Goal: Task Accomplishment & Management: Manage account settings

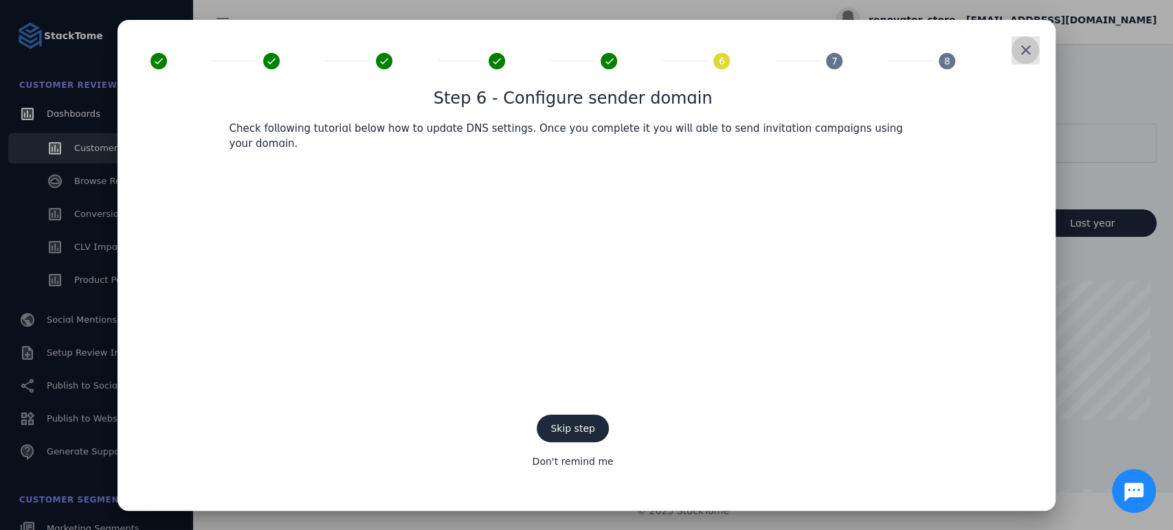
click at [1017, 65] on span at bounding box center [1025, 50] width 33 height 33
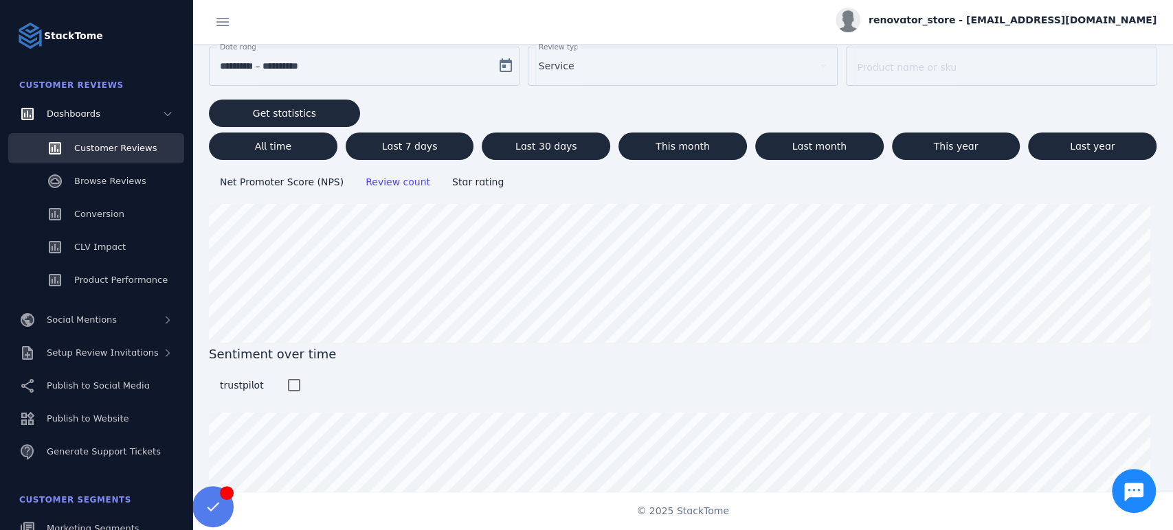
scroll to position [135, 0]
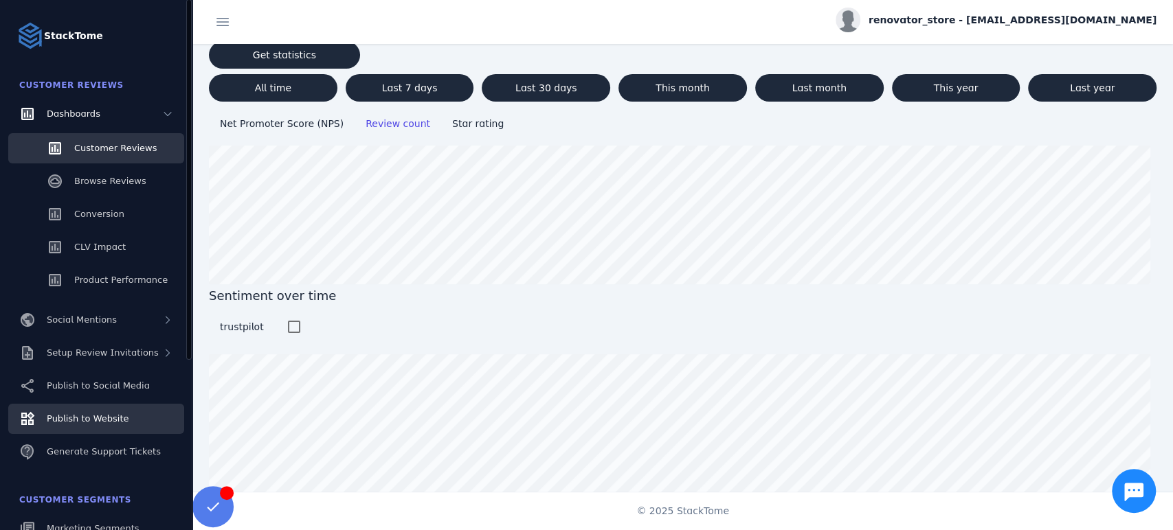
click at [87, 418] on span "Publish to Website" at bounding box center [88, 419] width 82 height 10
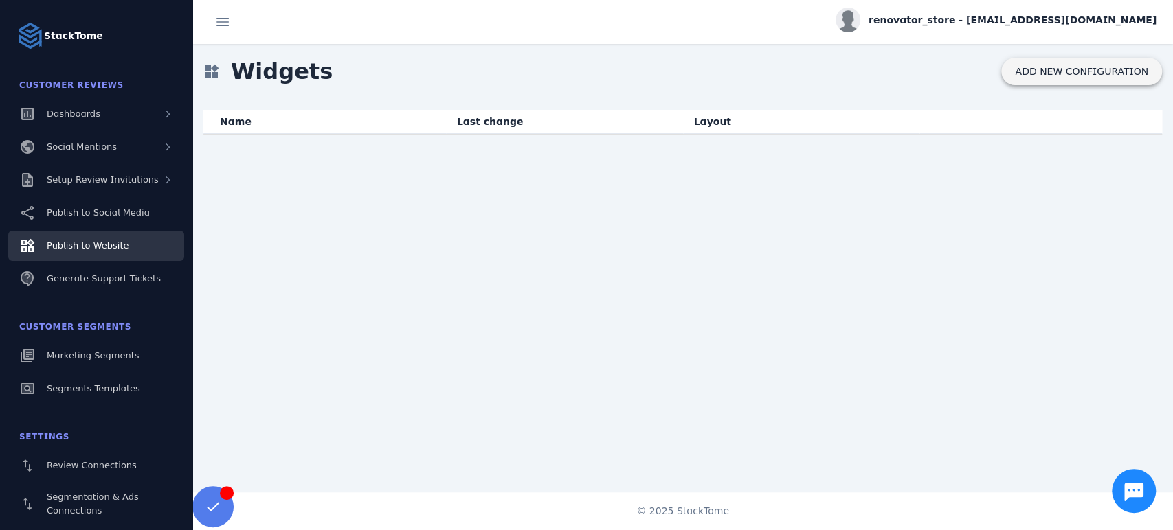
click at [1040, 70] on span "ADD NEW CONFIGURATION" at bounding box center [1081, 71] width 133 height 11
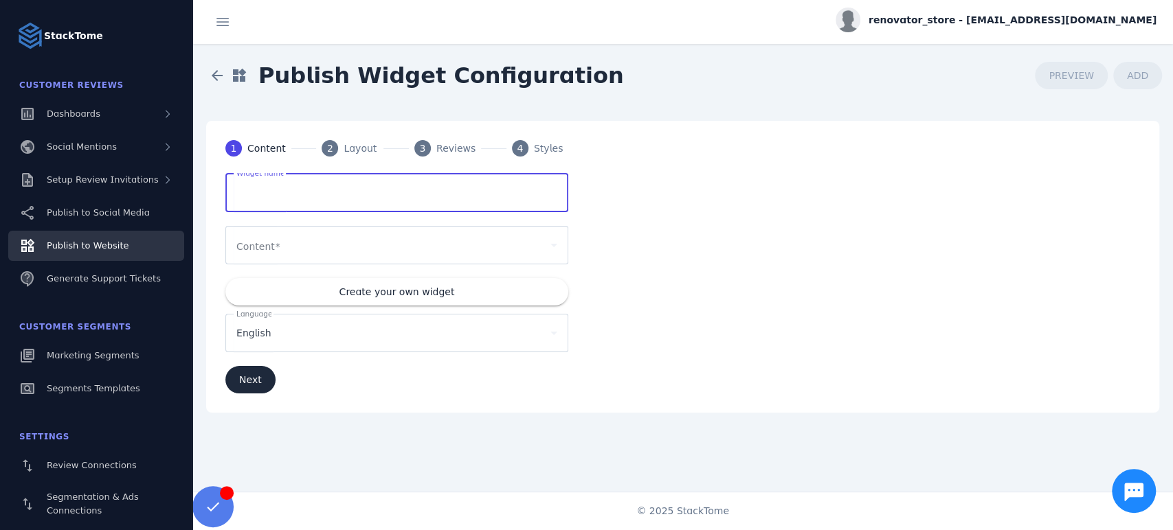
click at [417, 200] on input "Widget name" at bounding box center [396, 193] width 321 height 16
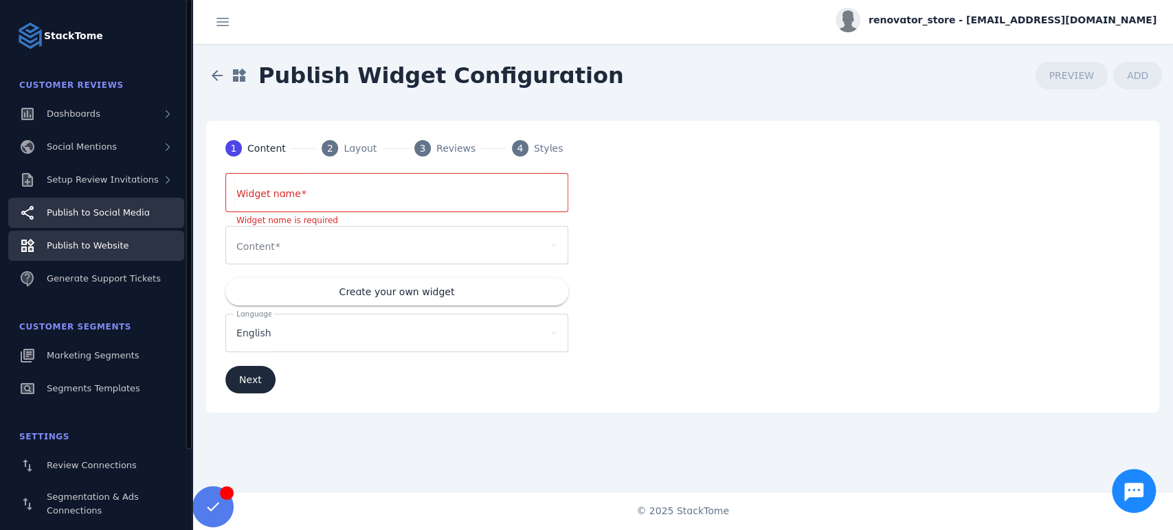
click at [91, 220] on link "Publish to Social Media" at bounding box center [96, 213] width 176 height 30
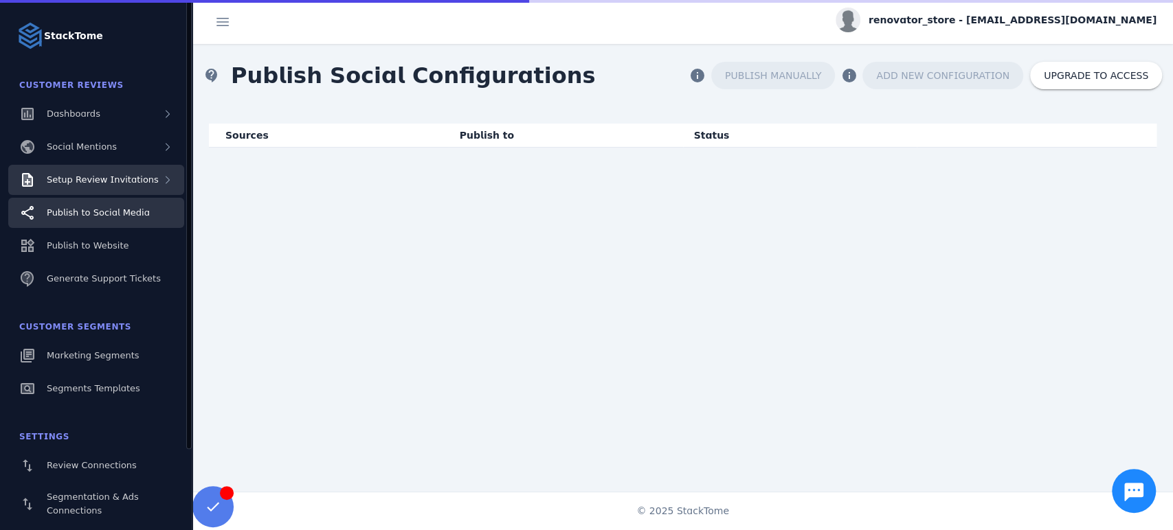
click at [88, 185] on span "Setup Review Invitations" at bounding box center [103, 180] width 112 height 10
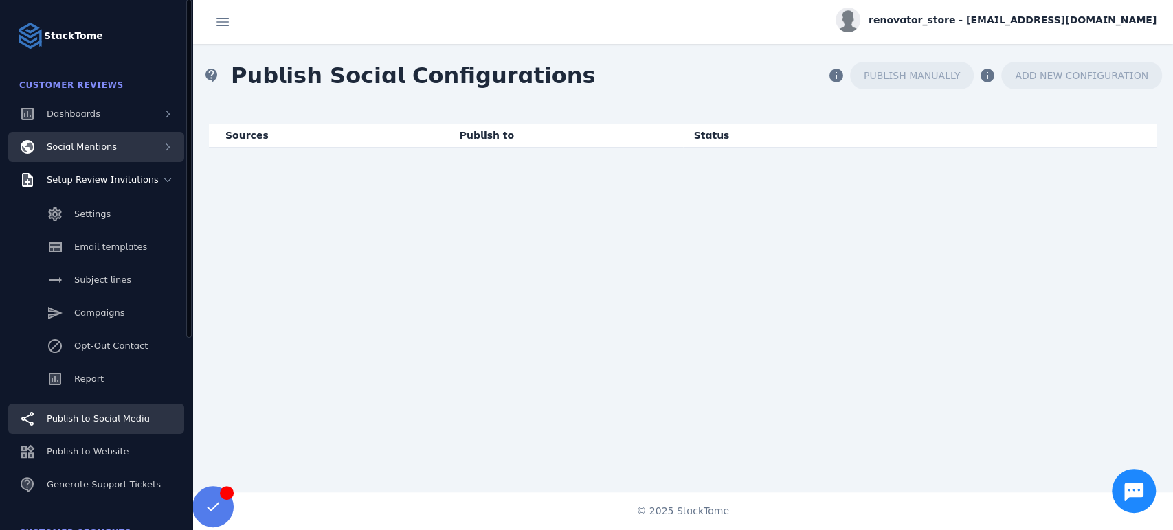
click at [89, 155] on div "Social Mentions" at bounding box center [96, 147] width 176 height 30
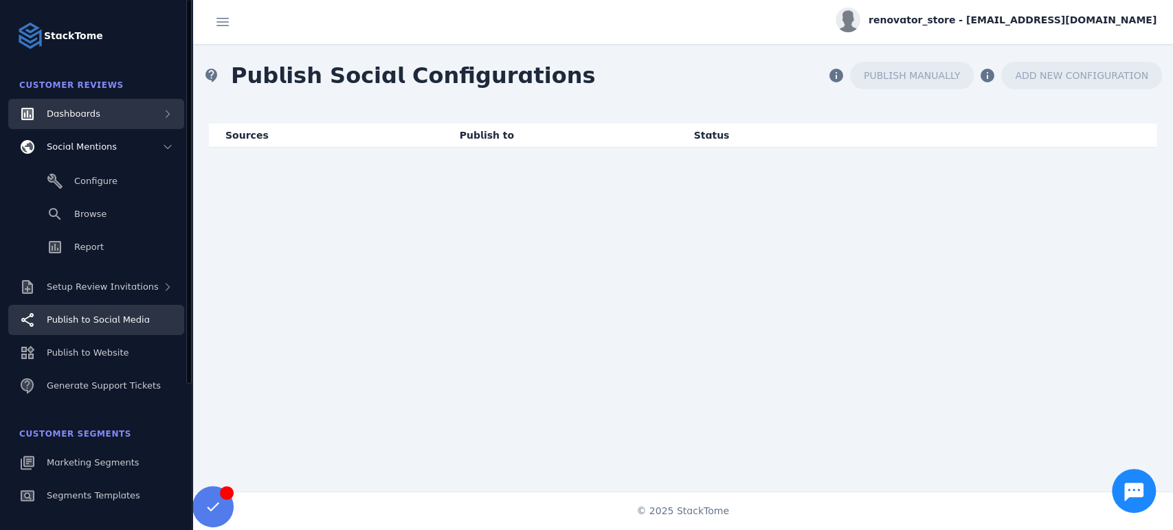
click at [89, 123] on div "Dashboards" at bounding box center [96, 114] width 176 height 30
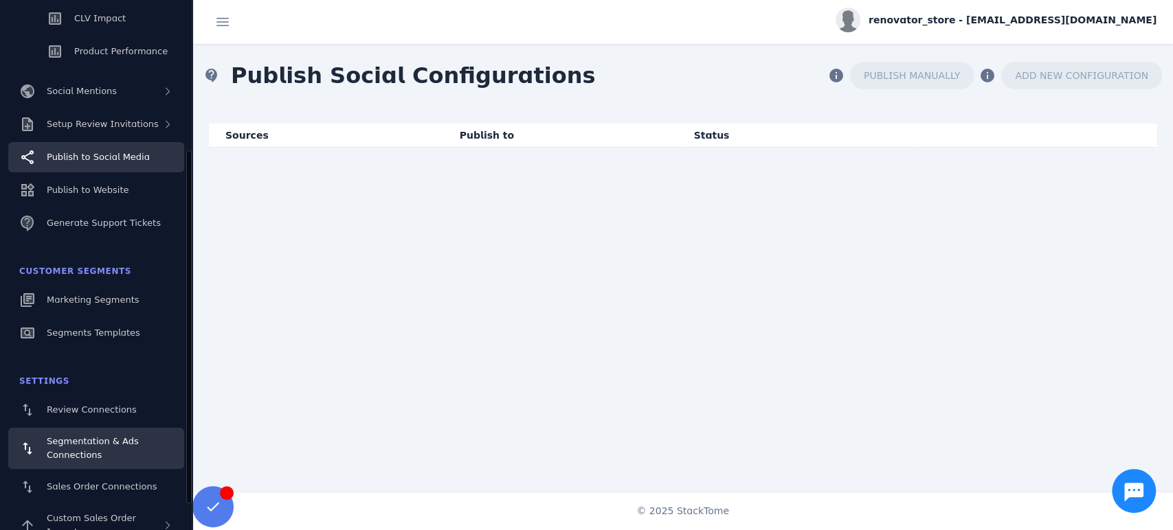
scroll to position [269, 0]
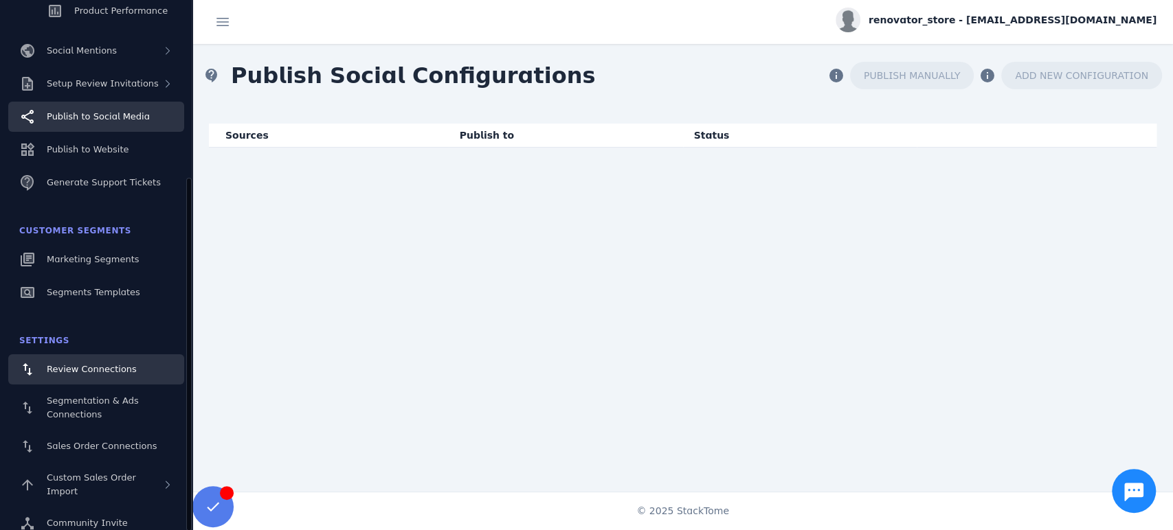
click at [101, 368] on span "Review Connections" at bounding box center [92, 369] width 90 height 10
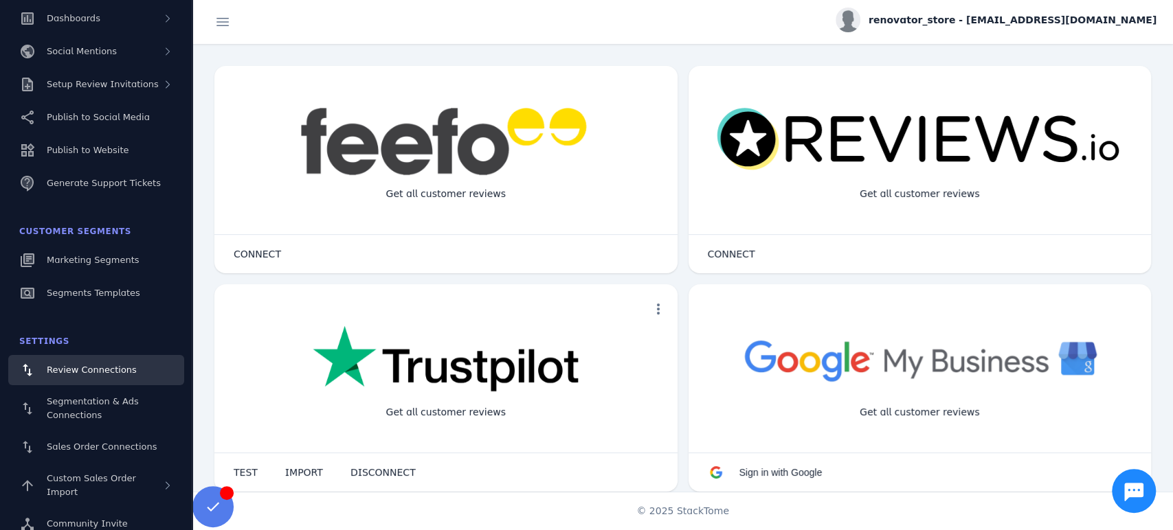
scroll to position [229, 0]
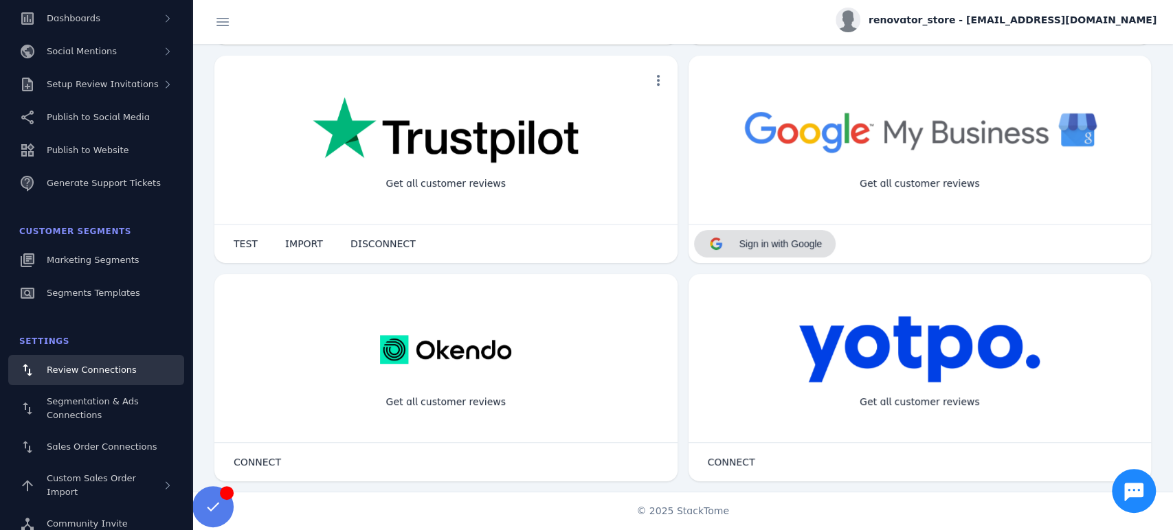
click at [795, 244] on span "Sign in with Google" at bounding box center [780, 243] width 83 height 11
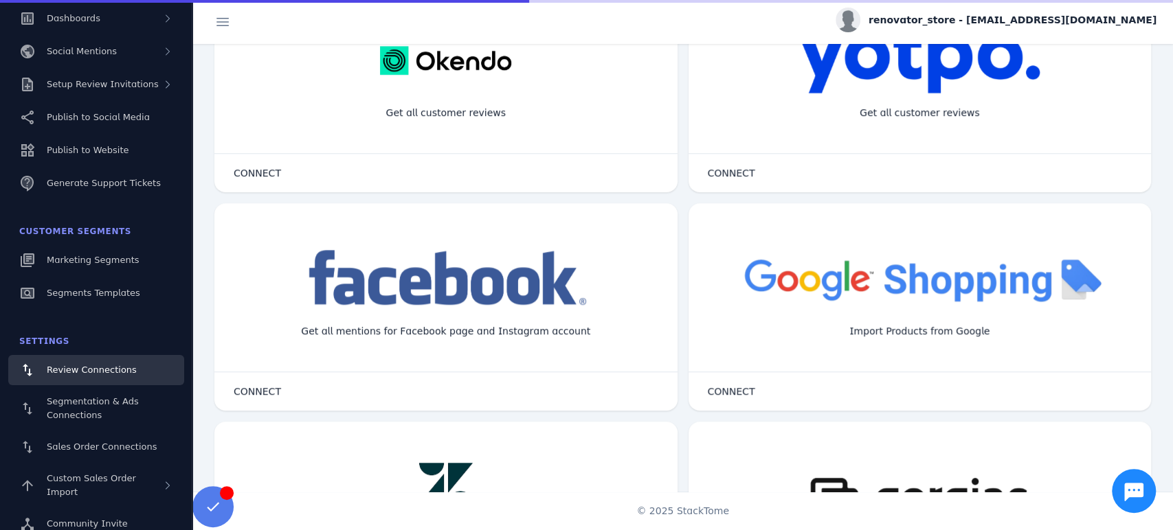
scroll to position [534, 0]
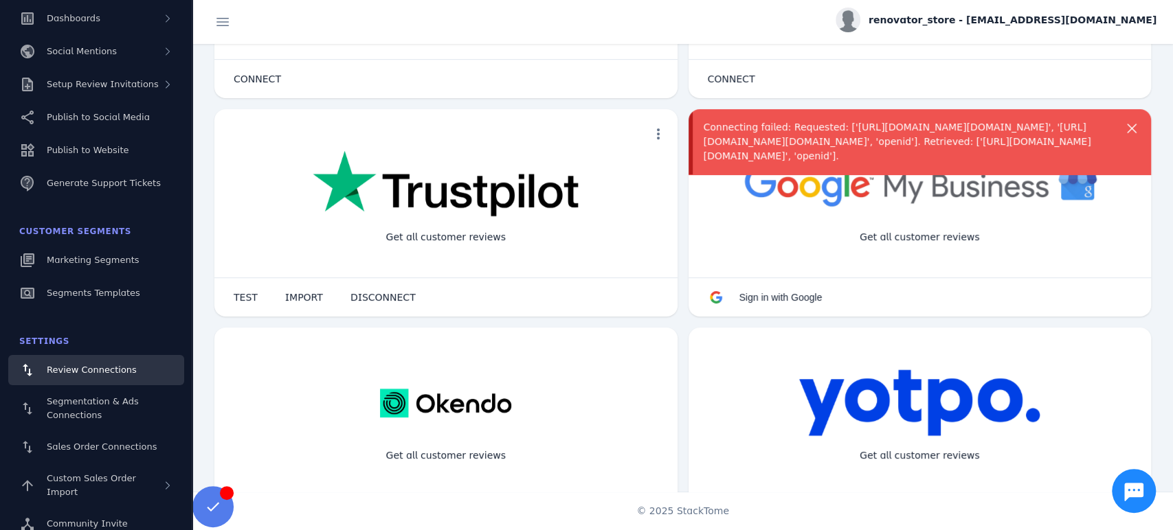
scroll to position [153, 0]
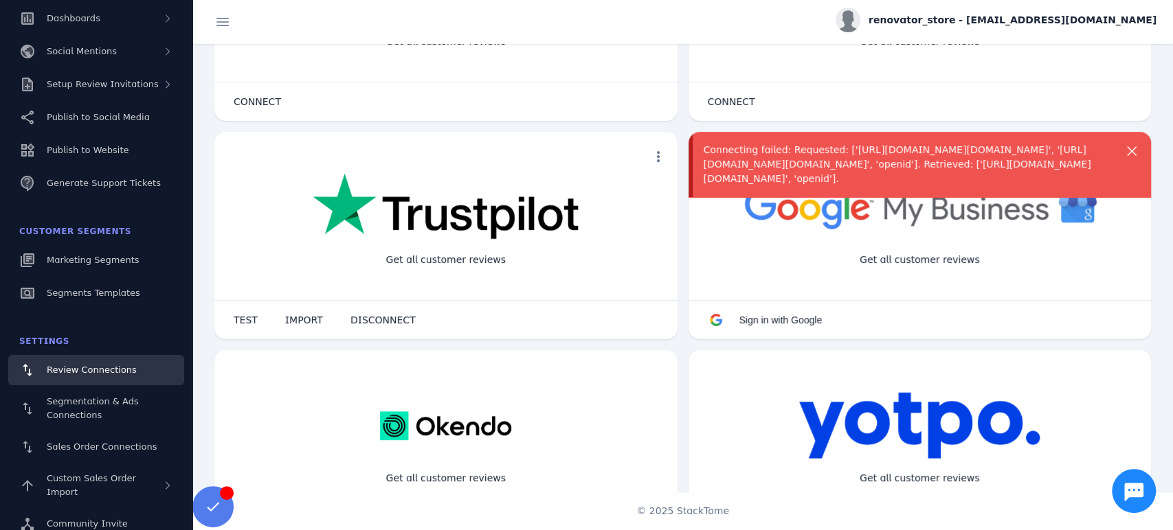
click at [1135, 150] on div "Connecting failed: Requested: ['https://www.googleapis.com/auth/userinfo.email'…" at bounding box center [919, 164] width 463 height 65
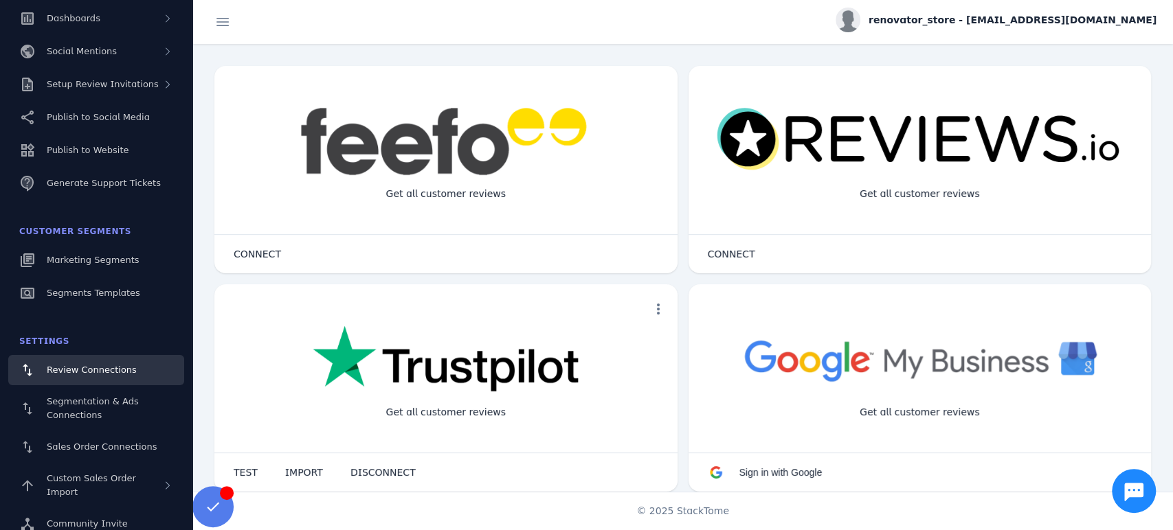
scroll to position [76, 0]
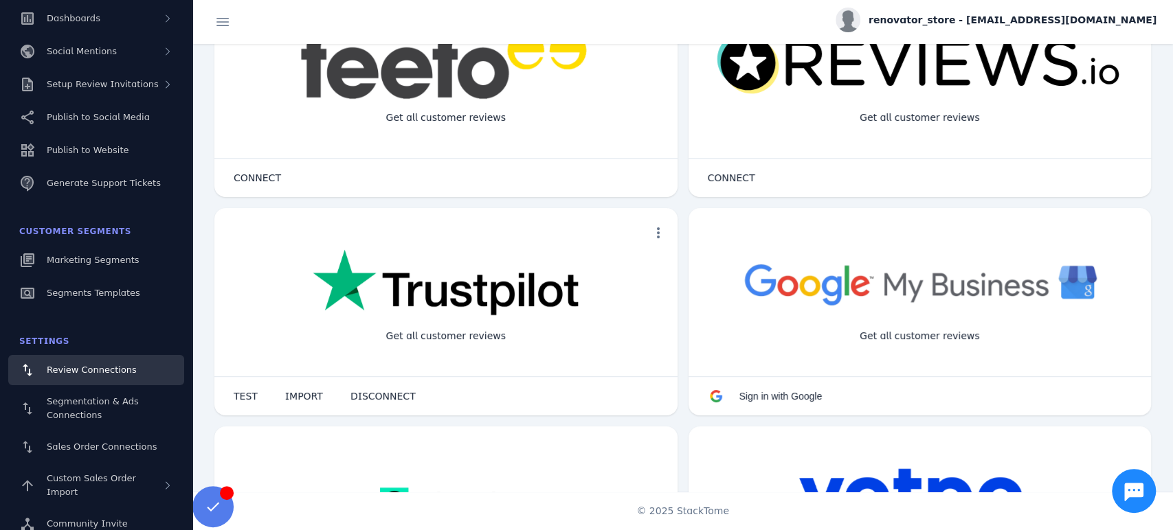
click at [750, 291] on img at bounding box center [919, 283] width 369 height 69
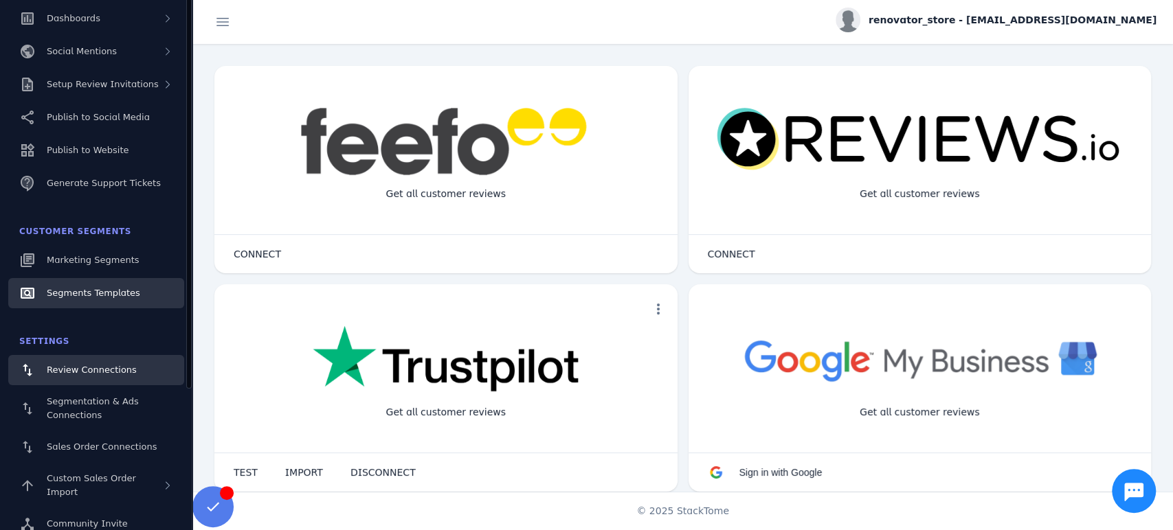
scroll to position [19, 0]
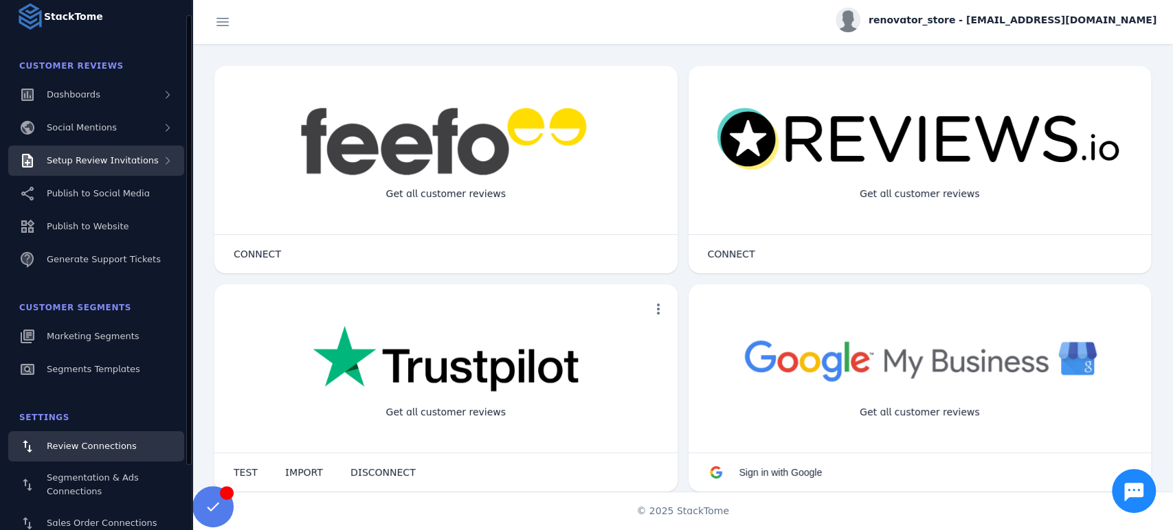
click at [104, 158] on span "Setup Review Invitations" at bounding box center [103, 160] width 112 height 10
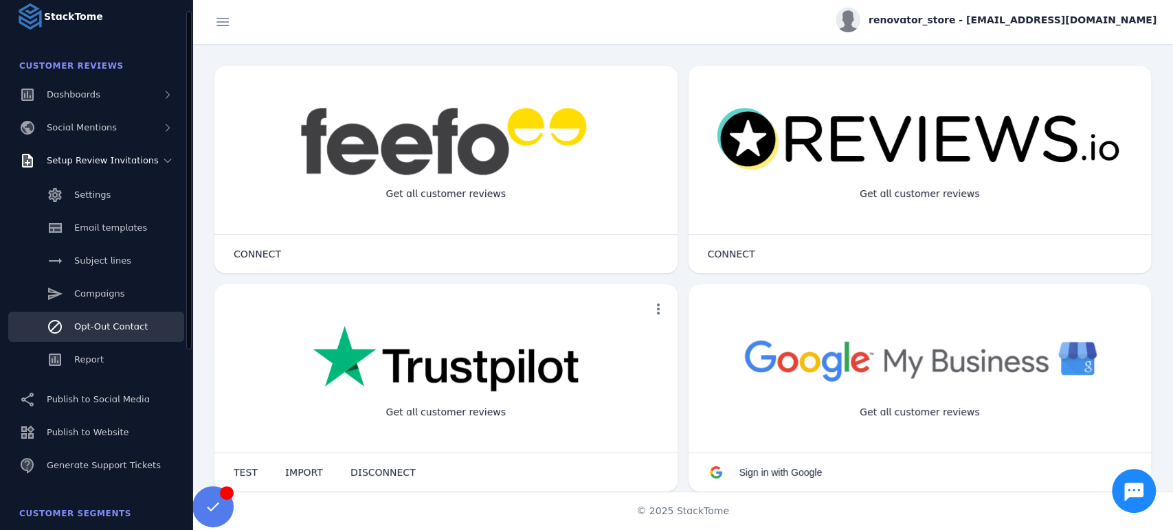
click at [98, 326] on span "Opt-Out Contact" at bounding box center [111, 327] width 74 height 10
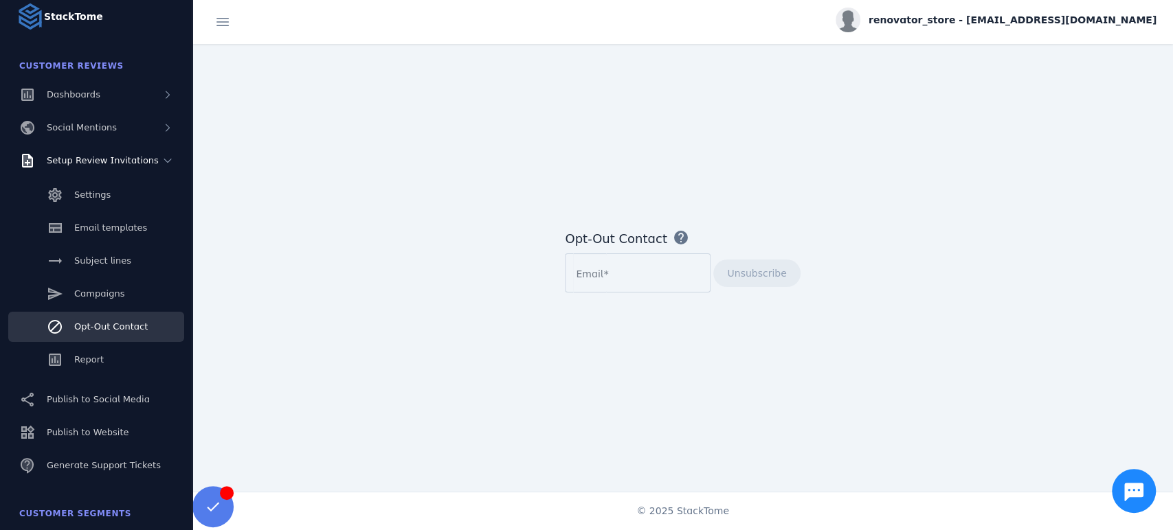
click at [631, 276] on input "Email" at bounding box center [638, 273] width 124 height 16
paste input "**********"
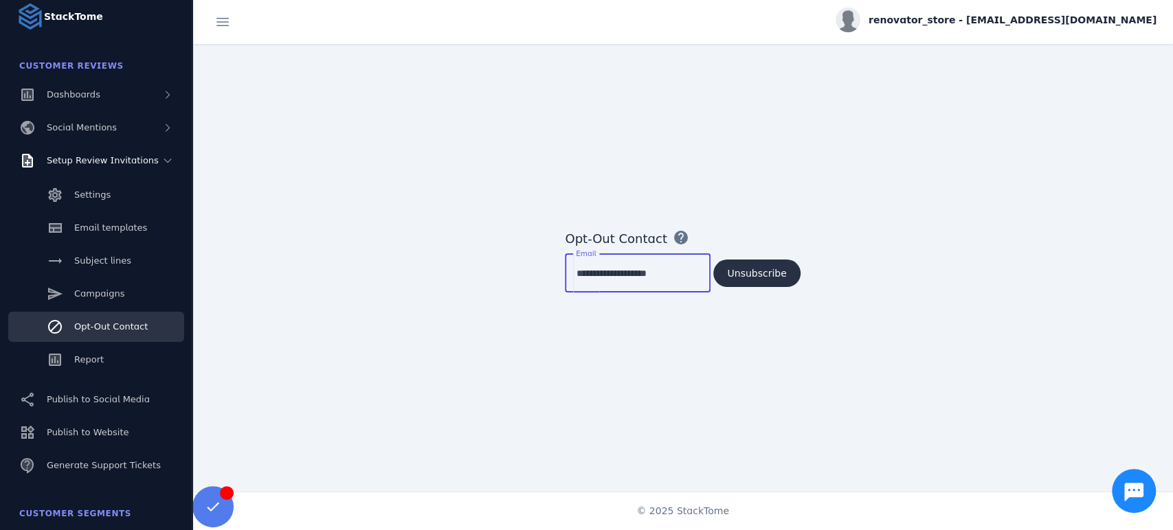
type input "**********"
click at [753, 276] on span "Unsubscribe" at bounding box center [756, 274] width 59 height 10
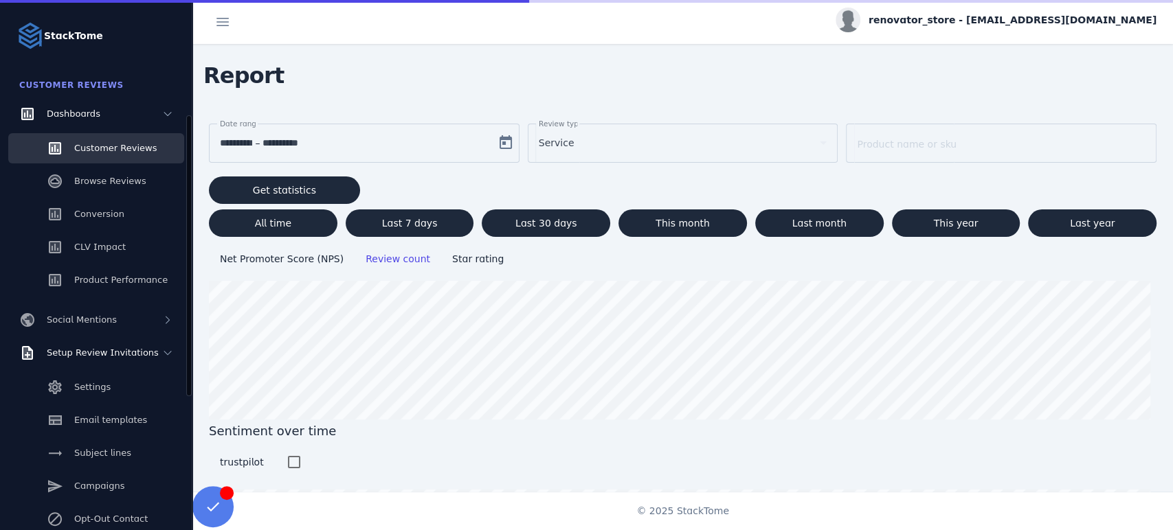
scroll to position [76, 0]
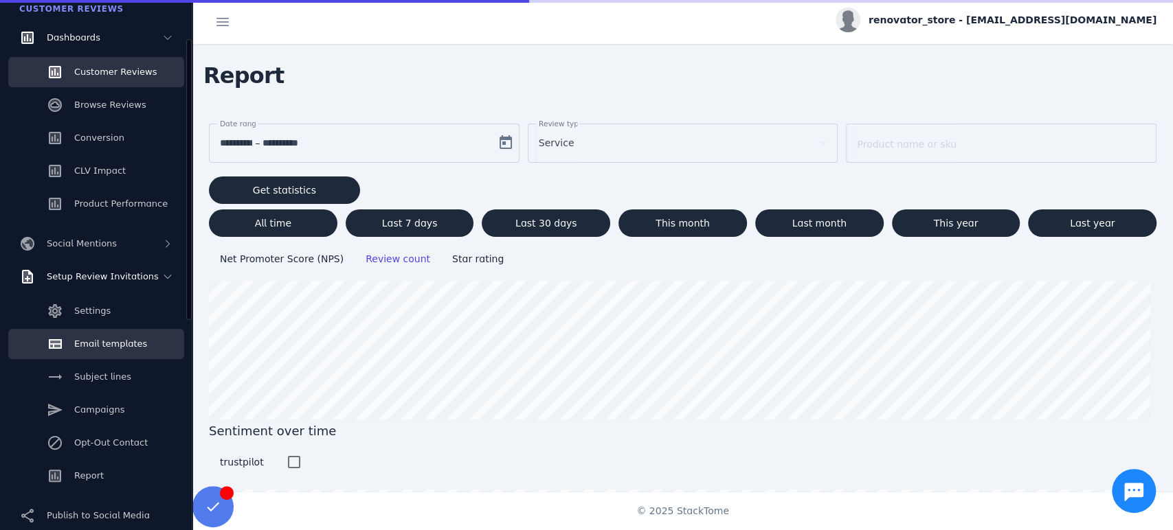
click at [104, 348] on span "Email templates" at bounding box center [110, 344] width 73 height 10
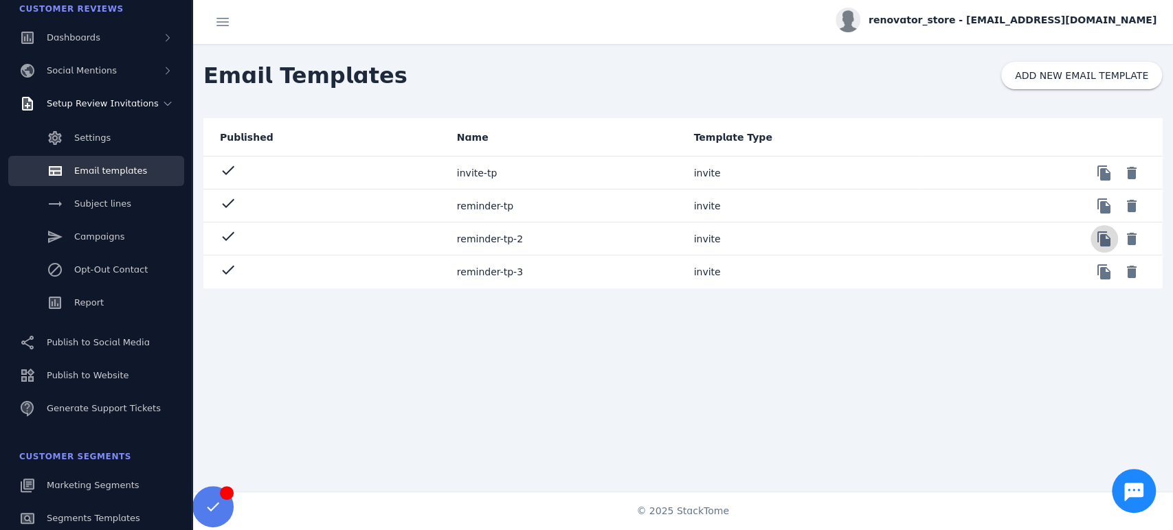
click at [1105, 246] on span at bounding box center [1104, 239] width 33 height 33
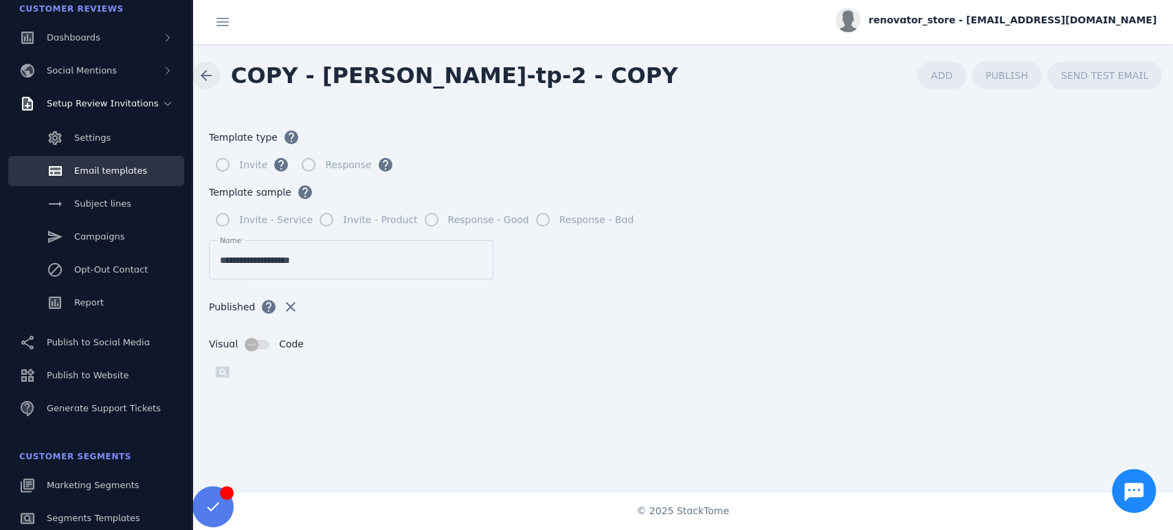
click at [201, 82] on span at bounding box center [206, 75] width 33 height 33
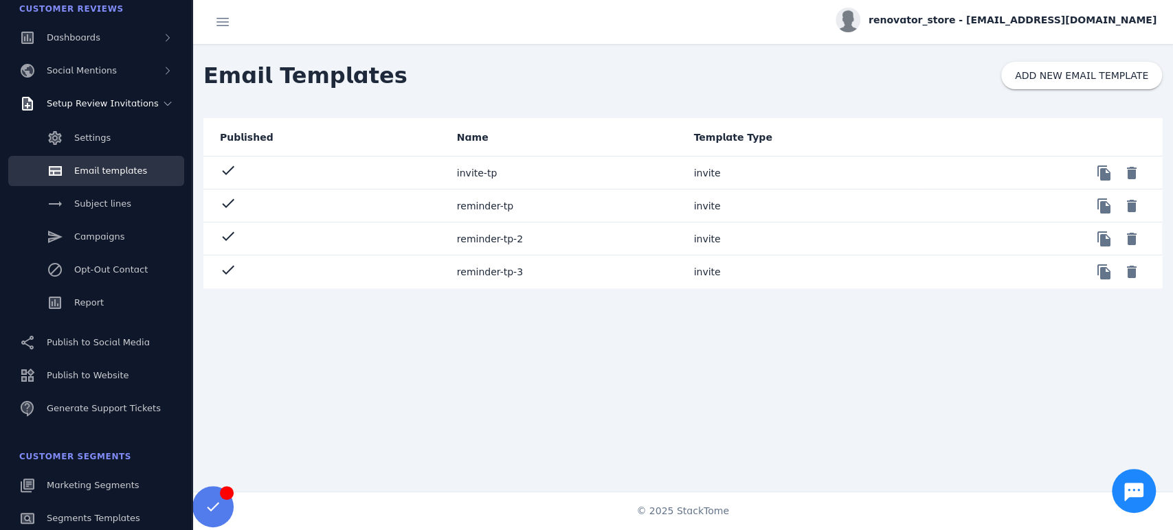
click at [500, 236] on mat-cell "reminder-tp-2" at bounding box center [564, 239] width 237 height 33
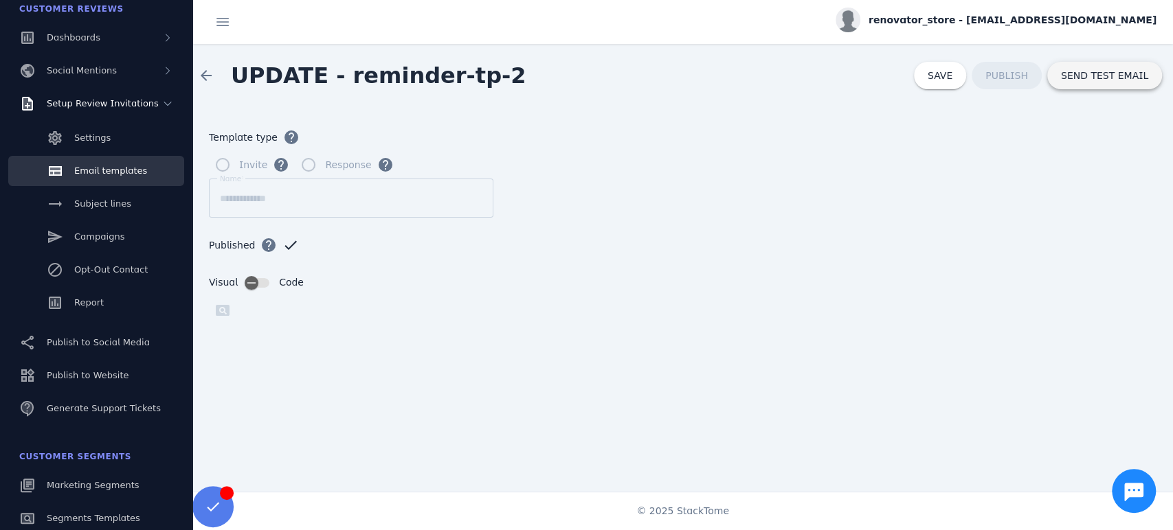
click at [1122, 77] on span "SEND TEST EMAIL" at bounding box center [1104, 76] width 87 height 10
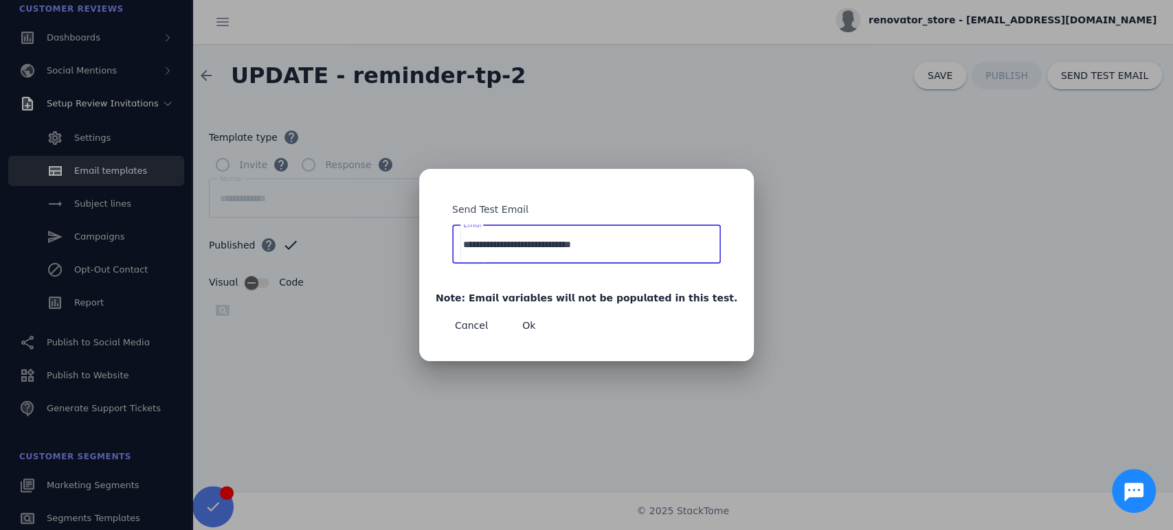
drag, startPoint x: 641, startPoint y: 250, endPoint x: 423, endPoint y: 257, distance: 217.9
click at [423, 257] on div "**********" at bounding box center [586, 265] width 1173 height 530
type input "**********"
click at [551, 332] on span "button" at bounding box center [529, 325] width 44 height 33
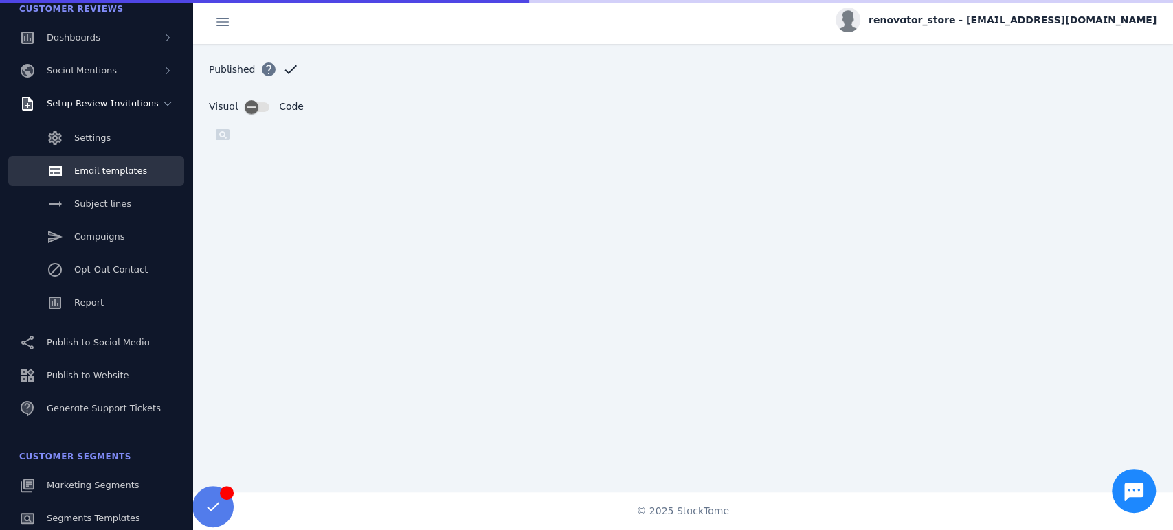
scroll to position [218, 0]
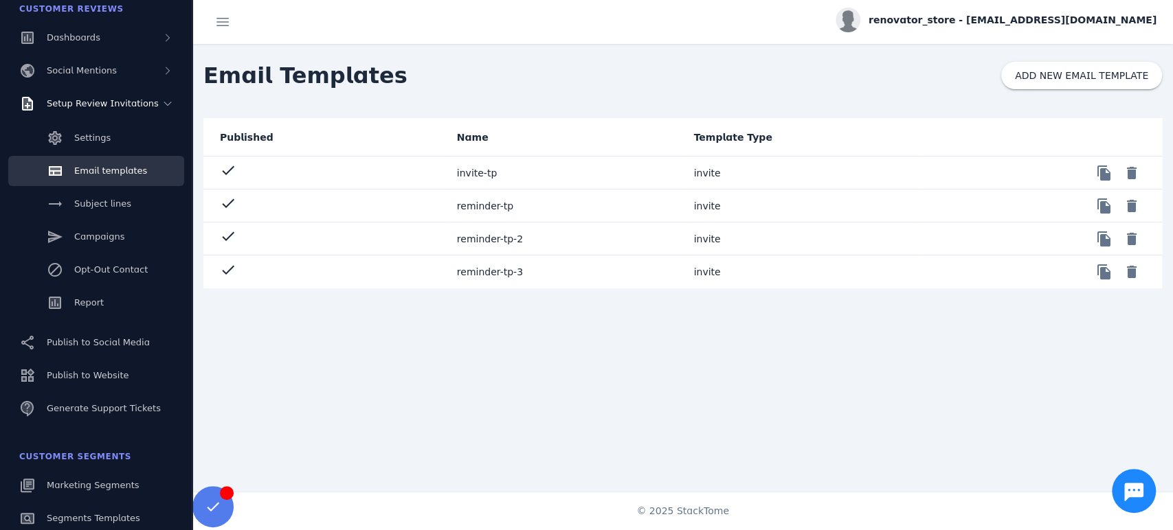
click at [471, 270] on mat-cell "reminder-tp-3" at bounding box center [564, 272] width 237 height 33
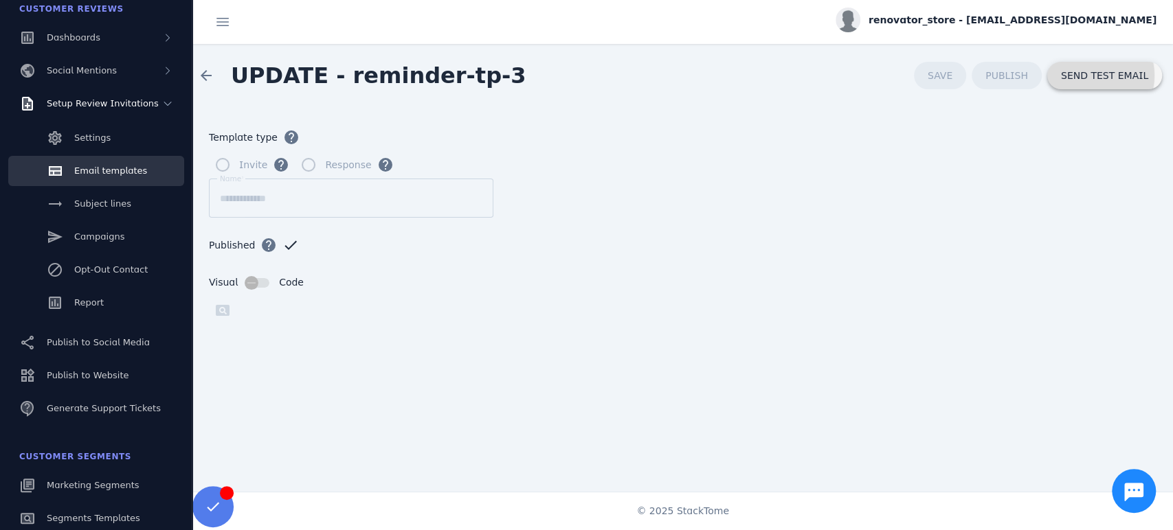
click at [1088, 76] on span "SEND TEST EMAIL" at bounding box center [1104, 76] width 87 height 10
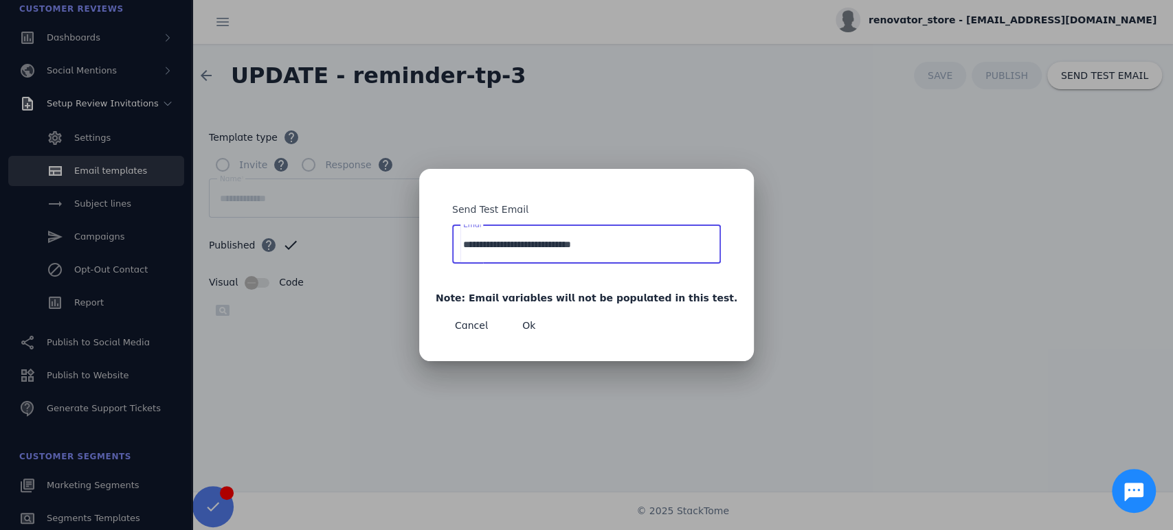
drag, startPoint x: 660, startPoint y: 251, endPoint x: 453, endPoint y: 243, distance: 206.3
click at [453, 243] on div "**********" at bounding box center [586, 265] width 335 height 192
type input "**********"
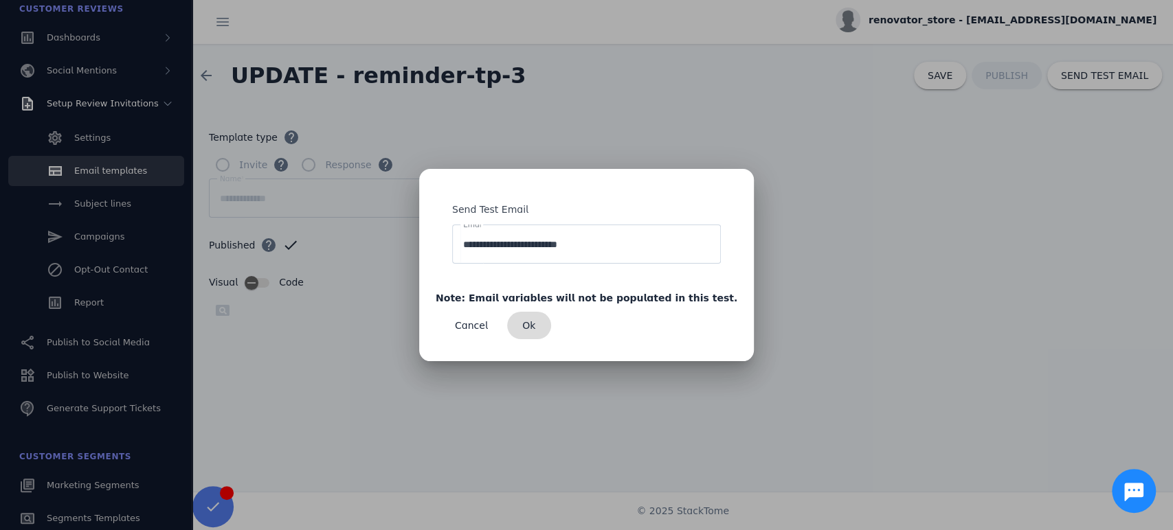
click at [535, 326] on span "Ok" at bounding box center [528, 326] width 13 height 10
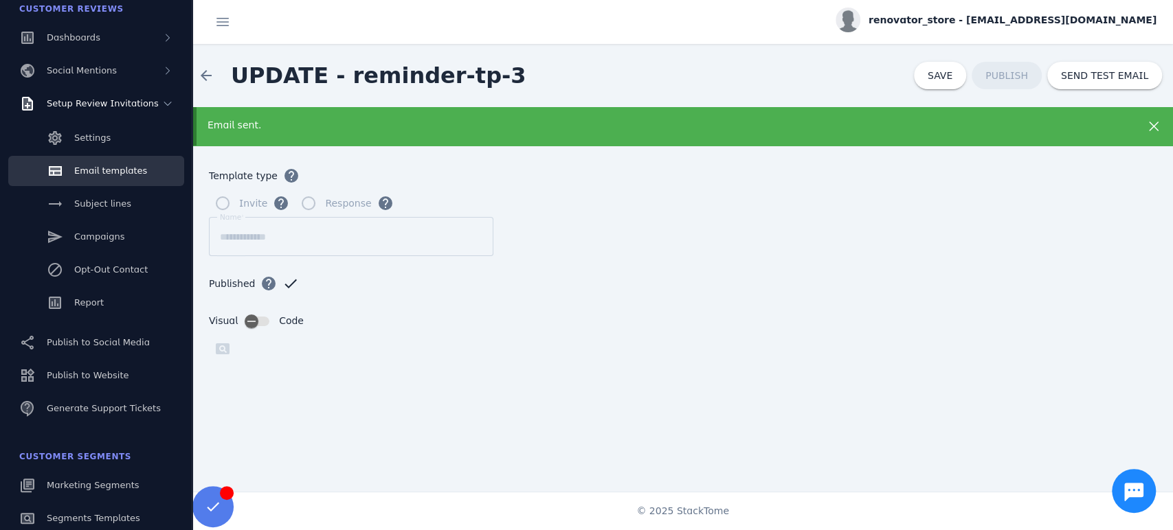
click at [1149, 125] on icon at bounding box center [1154, 127] width 10 height 10
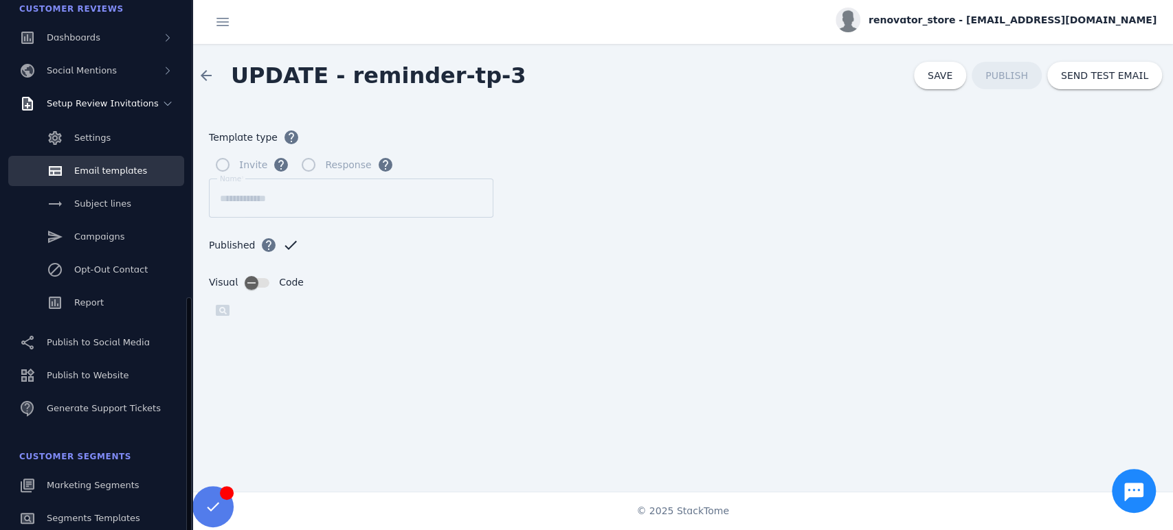
scroll to position [229, 0]
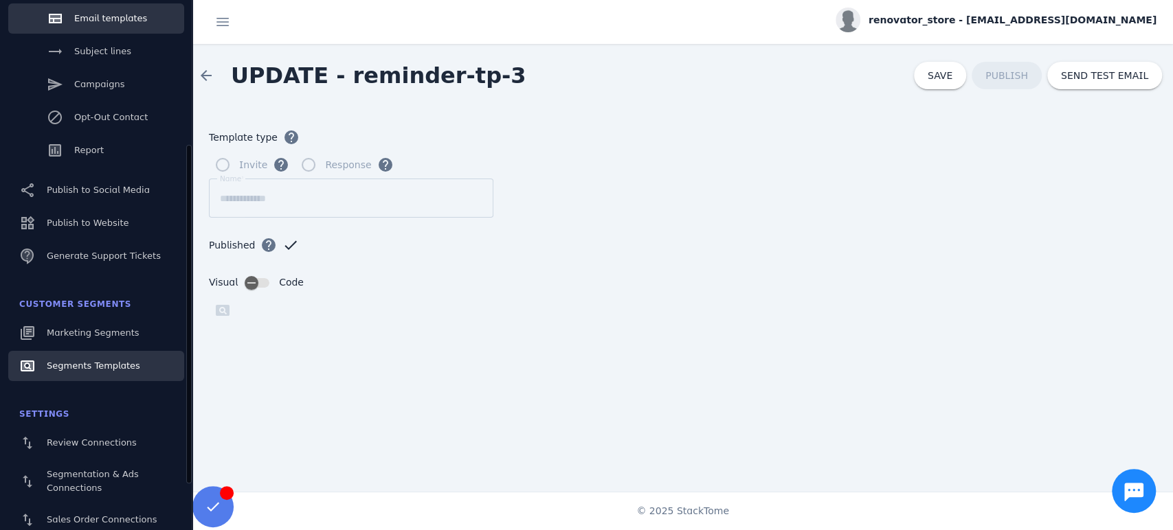
click at [98, 362] on span "Segments Templates" at bounding box center [93, 366] width 93 height 10
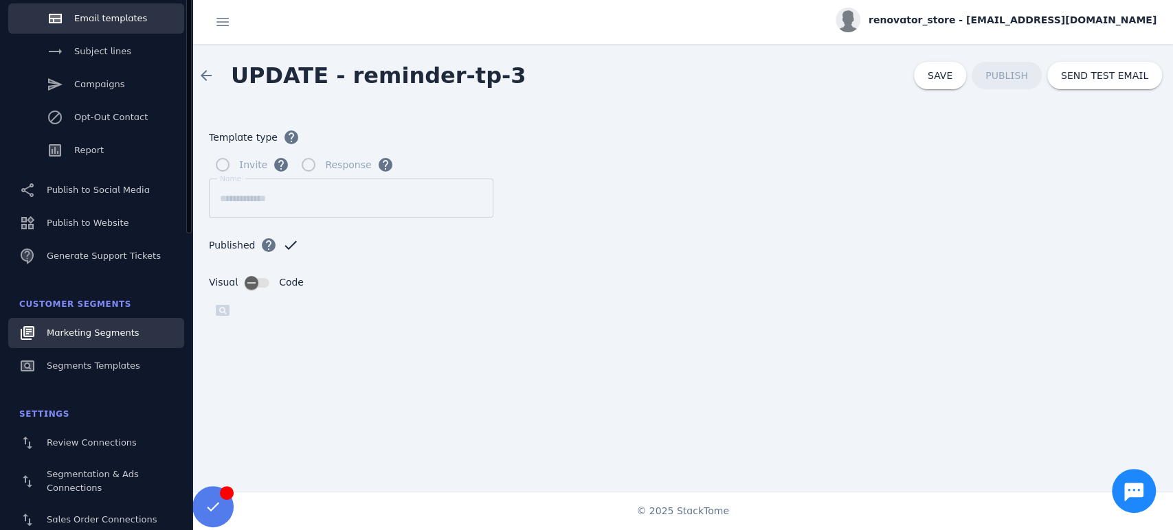
scroll to position [0, 0]
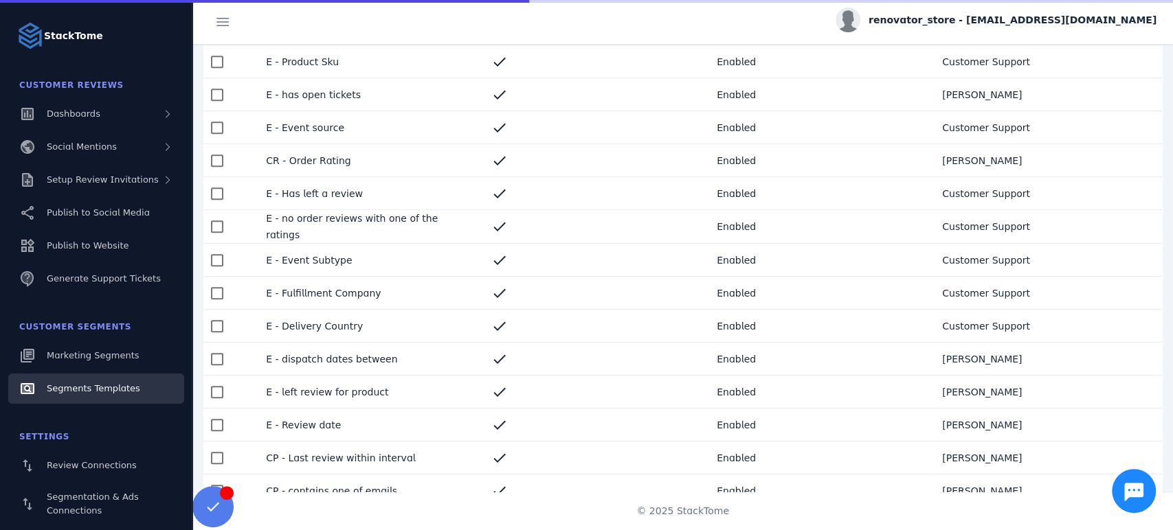
scroll to position [534, 0]
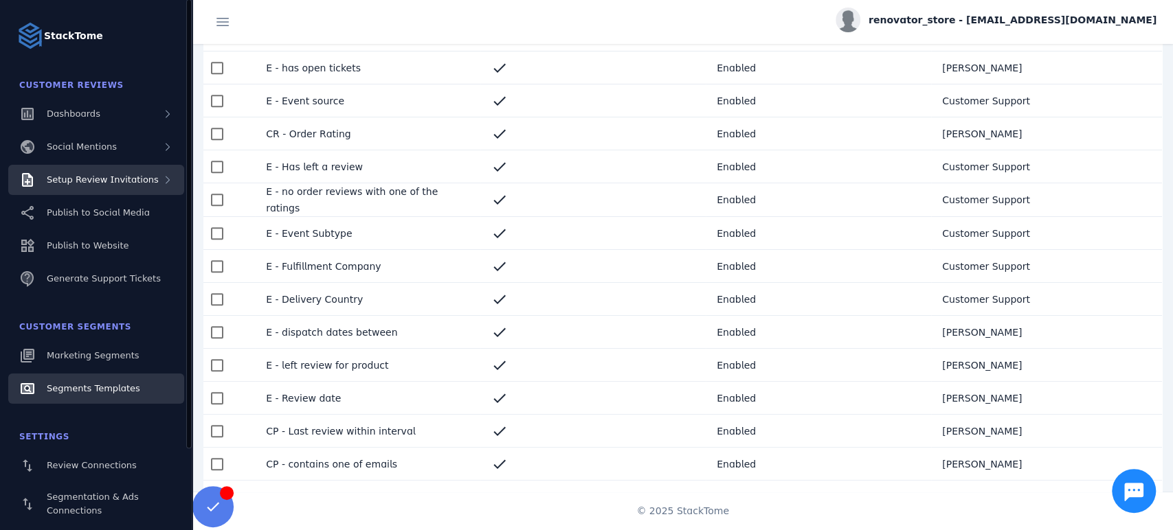
click at [122, 188] on div "Setup Review Invitations" at bounding box center [96, 180] width 176 height 30
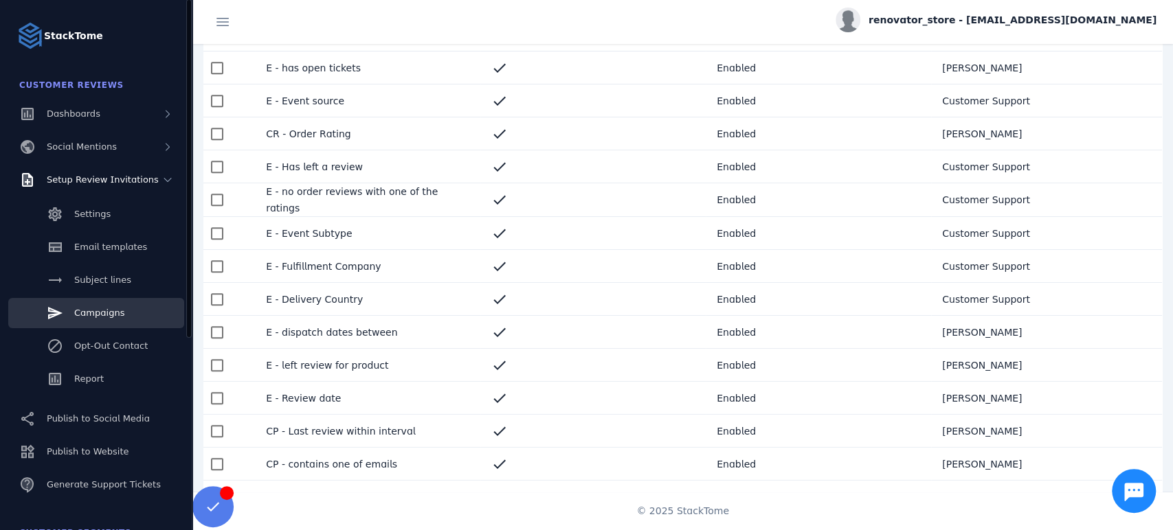
click at [108, 303] on link "Campaigns" at bounding box center [96, 313] width 176 height 30
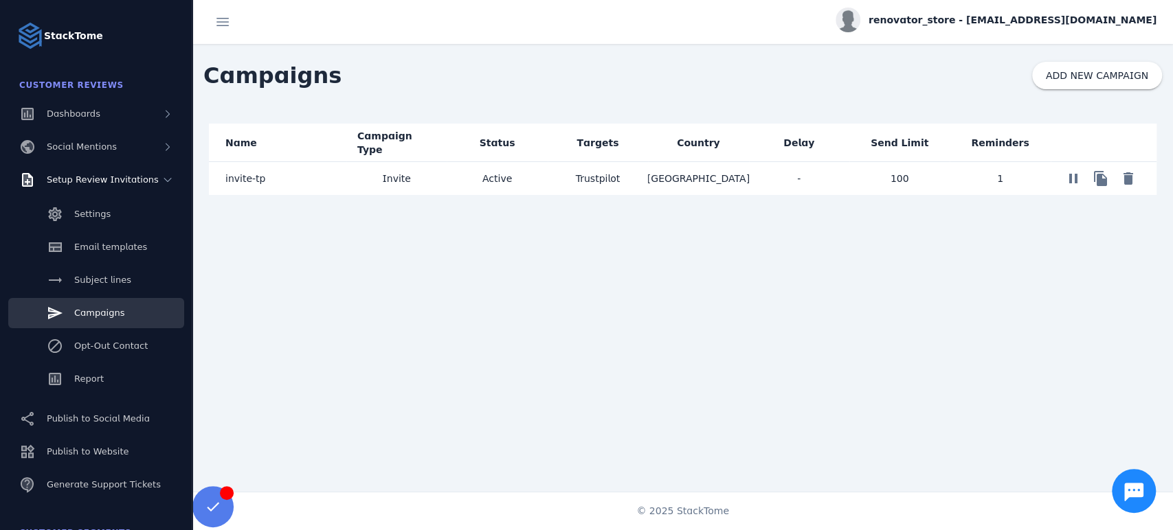
click at [238, 179] on span "invite-tp" at bounding box center [245, 178] width 40 height 16
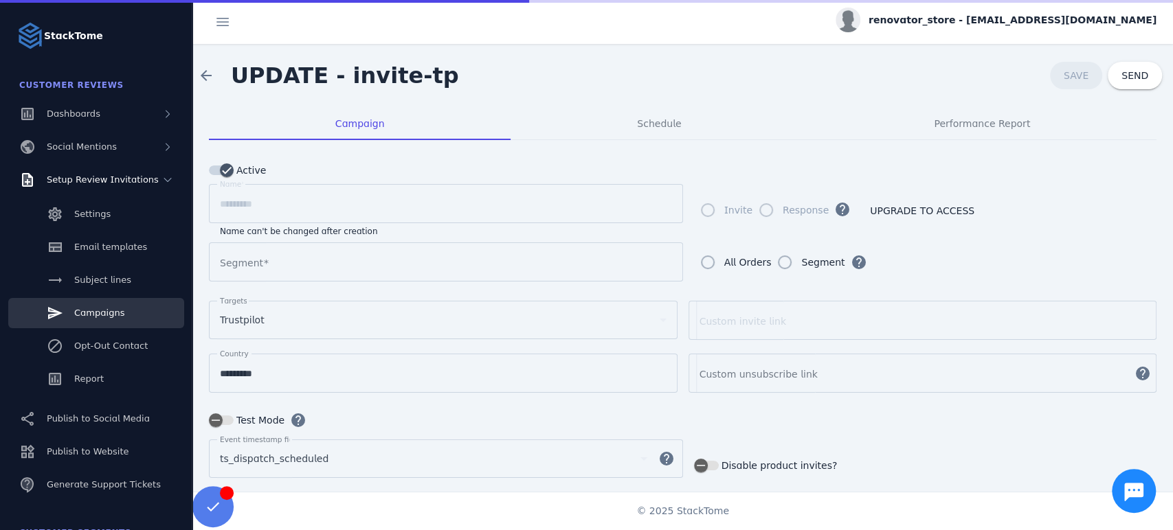
type input "**********"
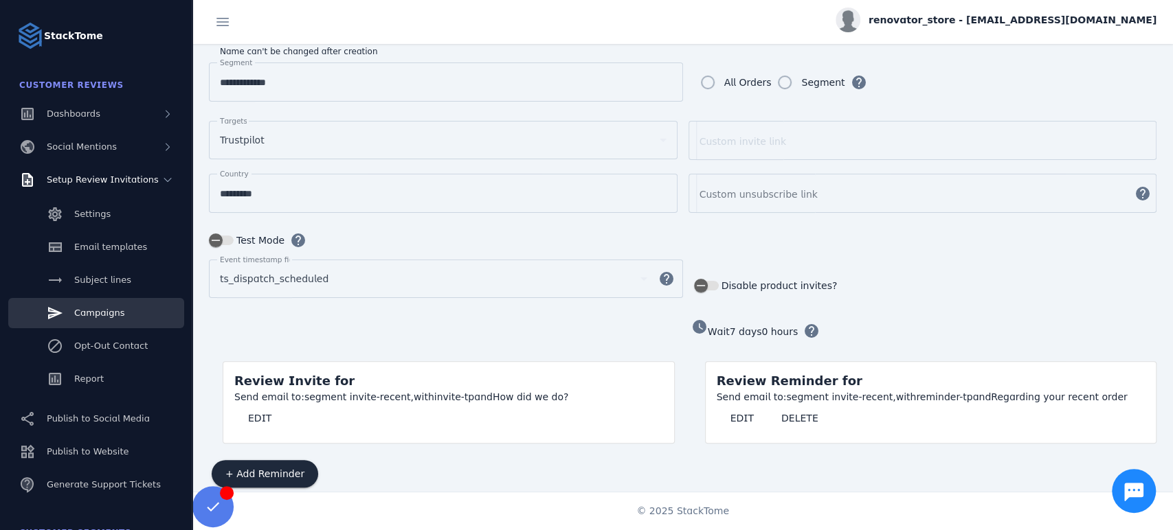
scroll to position [191, 0]
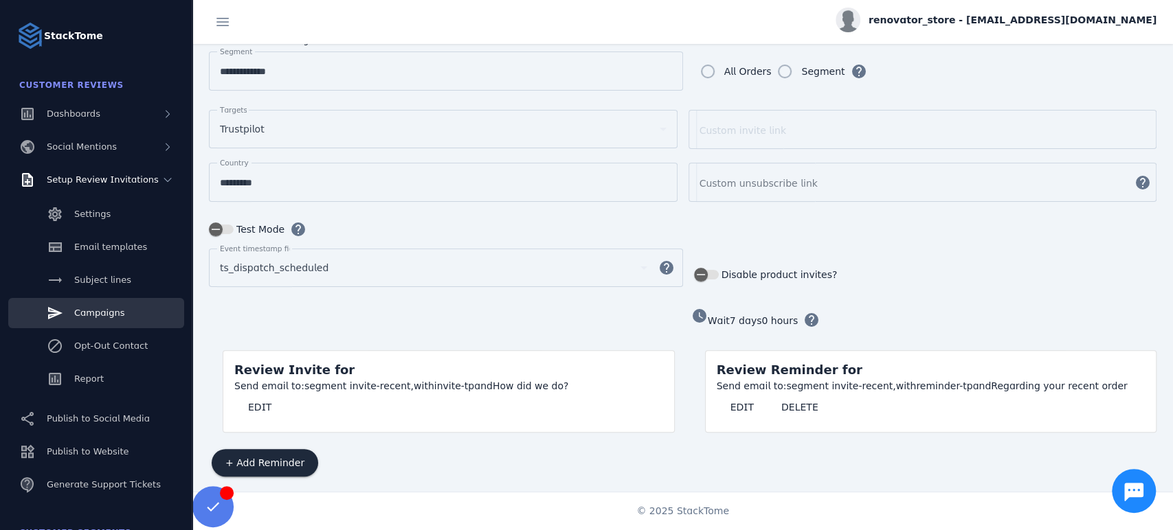
click at [896, 381] on span "with" at bounding box center [906, 386] width 21 height 11
click at [744, 413] on span at bounding box center [742, 407] width 51 height 33
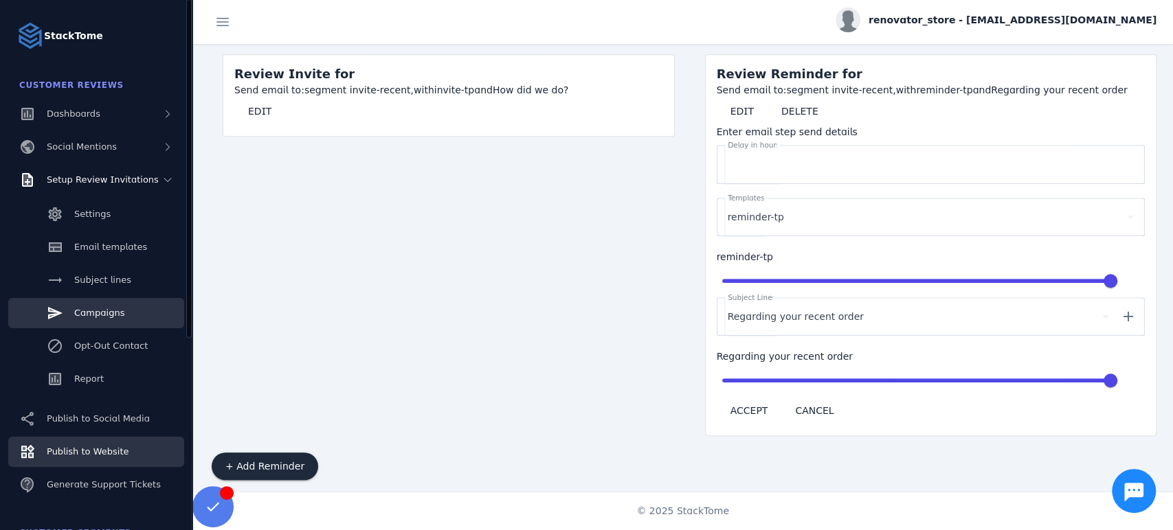
scroll to position [153, 0]
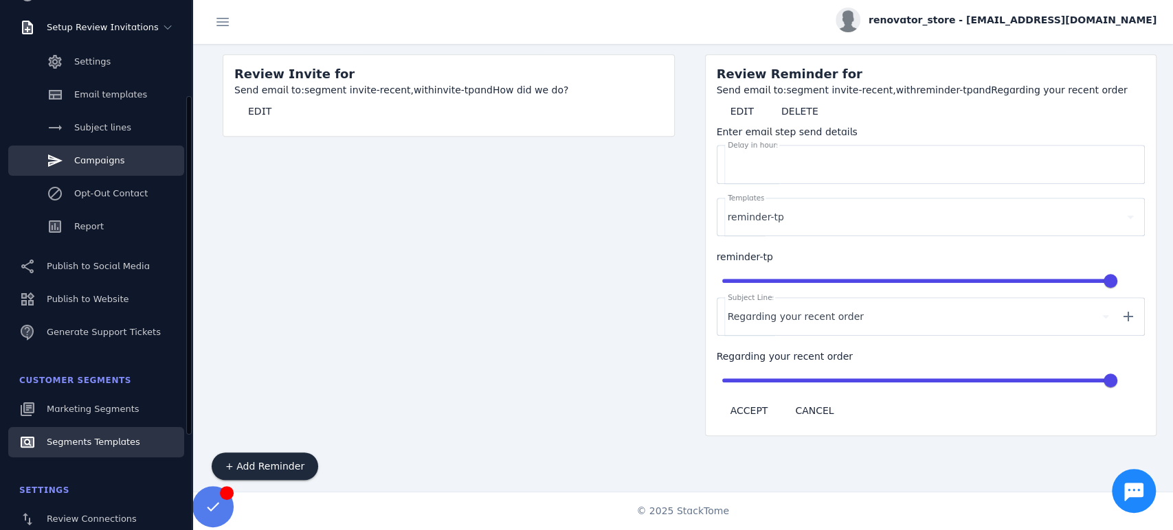
click at [118, 440] on span "Segments Templates" at bounding box center [93, 442] width 93 height 10
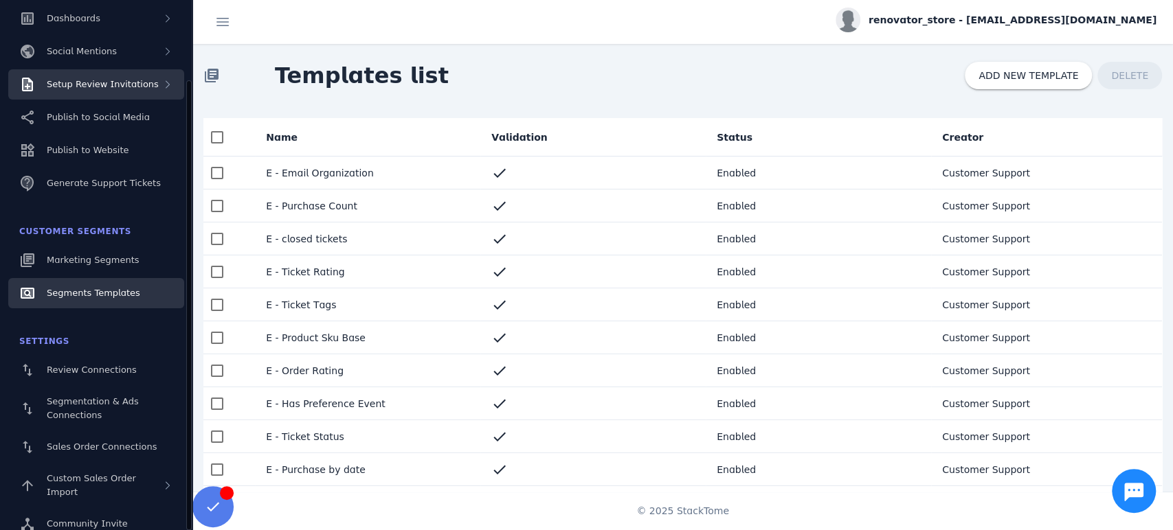
scroll to position [19, 0]
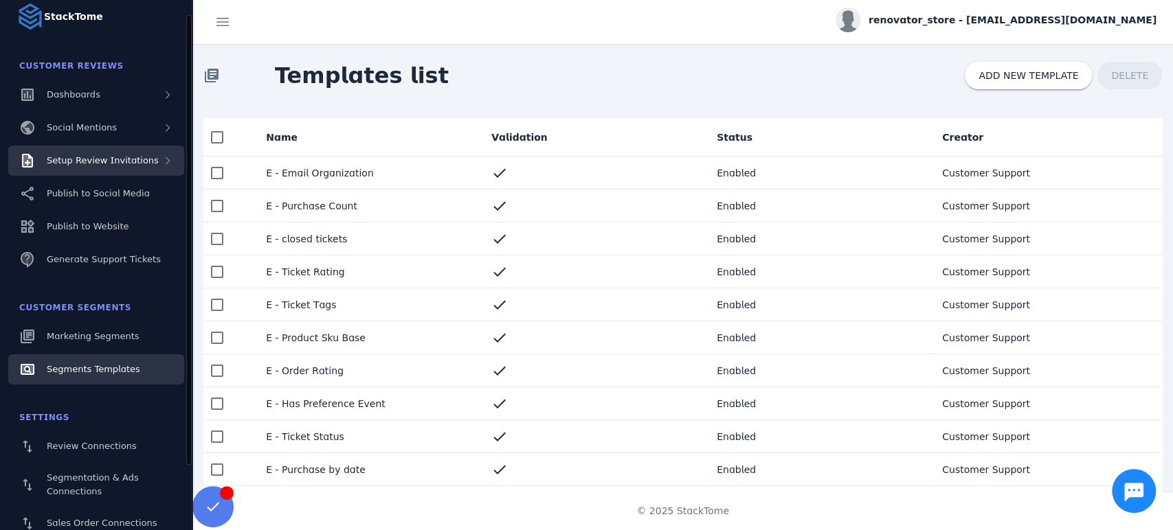
click at [131, 170] on div "Setup Review Invitations" at bounding box center [96, 161] width 176 height 30
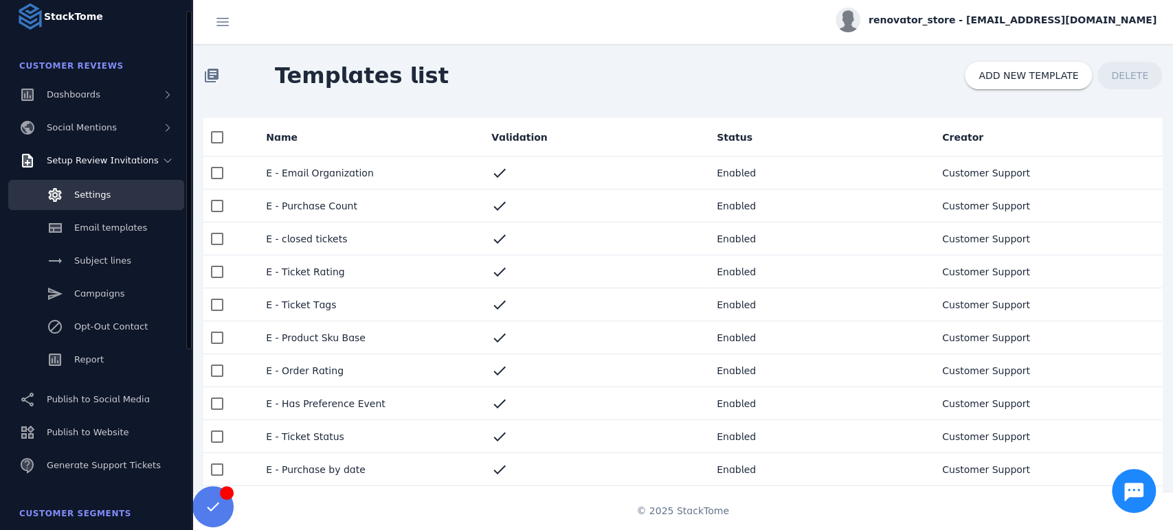
click at [124, 202] on link "Settings" at bounding box center [96, 195] width 176 height 30
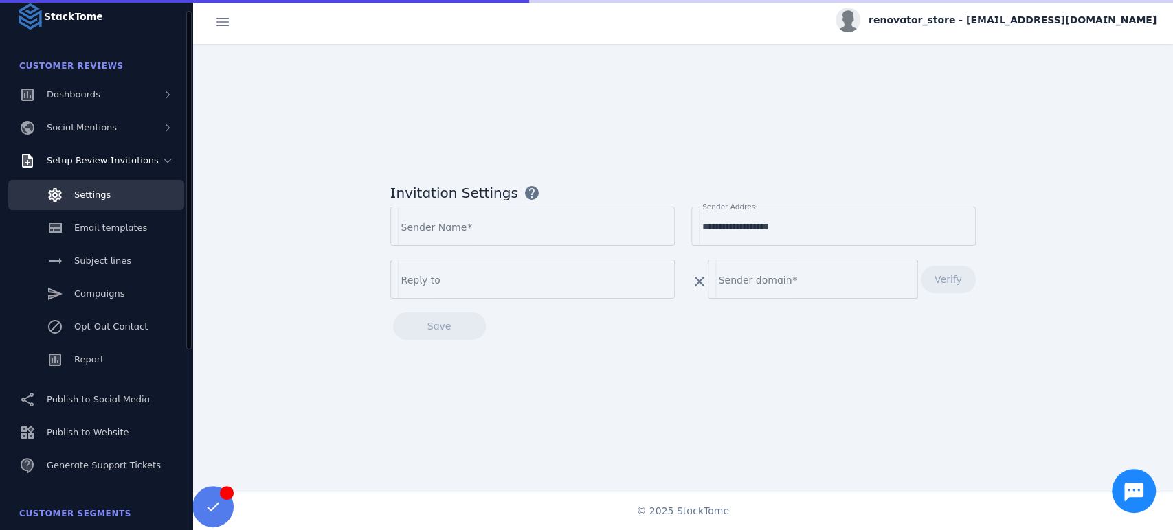
type input "**********"
type input "*******"
type input "**********"
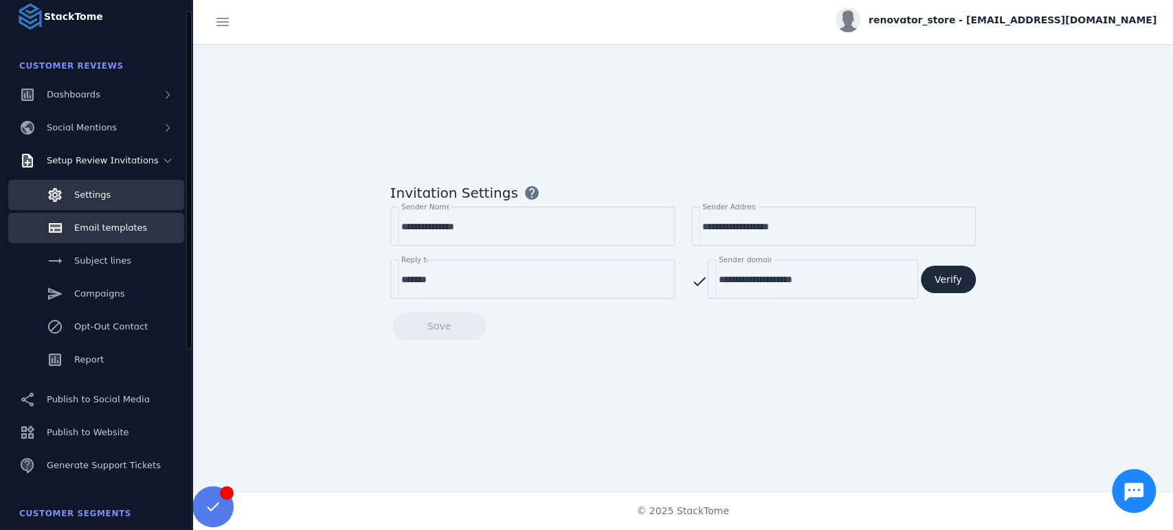
click at [124, 238] on link "Email templates" at bounding box center [96, 228] width 176 height 30
